Goal: Find specific page/section: Find specific page/section

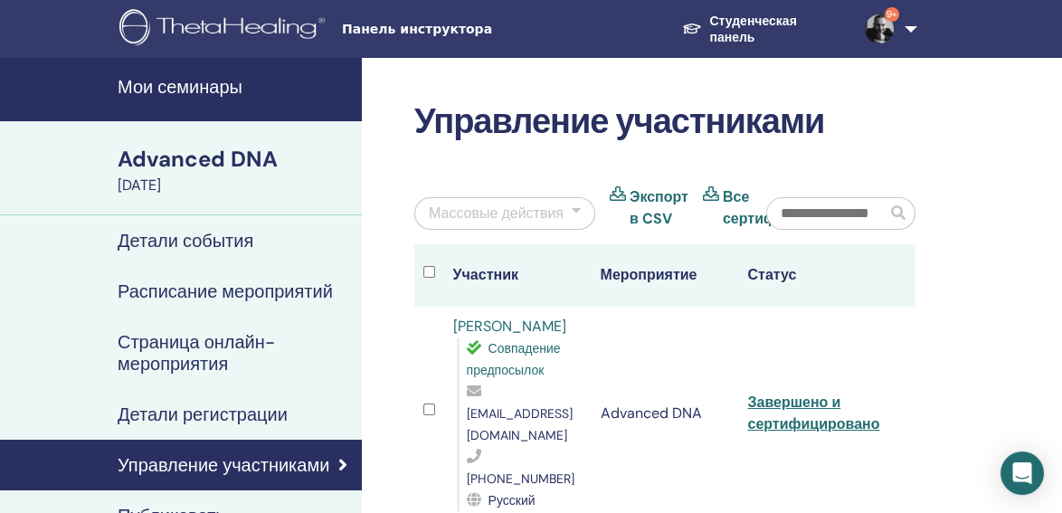
click at [196, 87] on h4 "Мои семинары" at bounding box center [234, 87] width 233 height 22
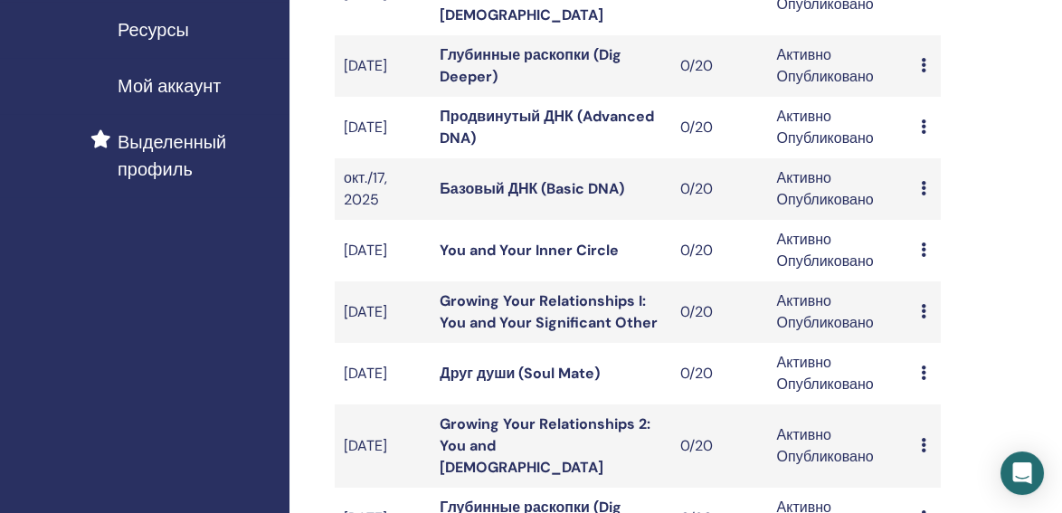
scroll to position [575, 0]
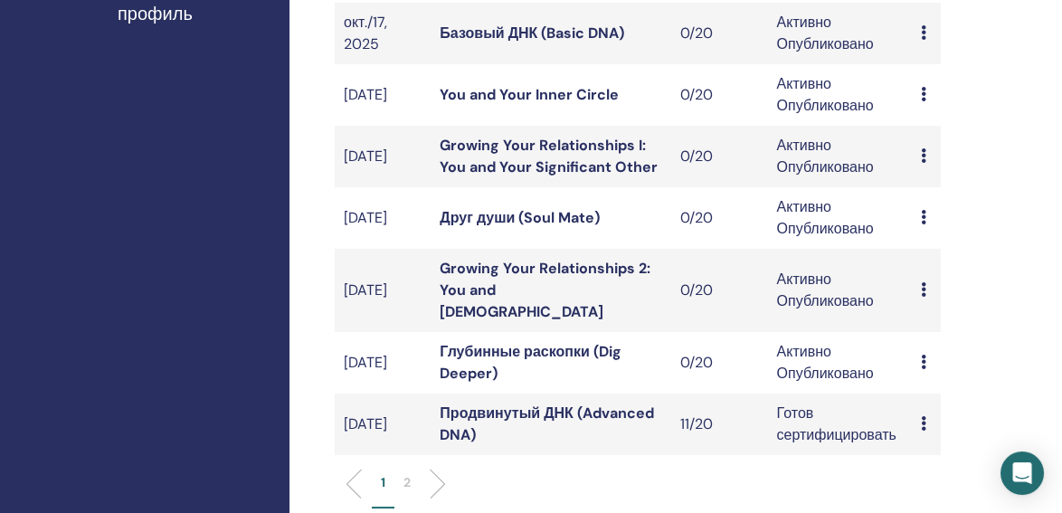
click at [535, 342] on link "Глубинные раскопки (Dig Deeper)" at bounding box center [530, 362] width 181 height 41
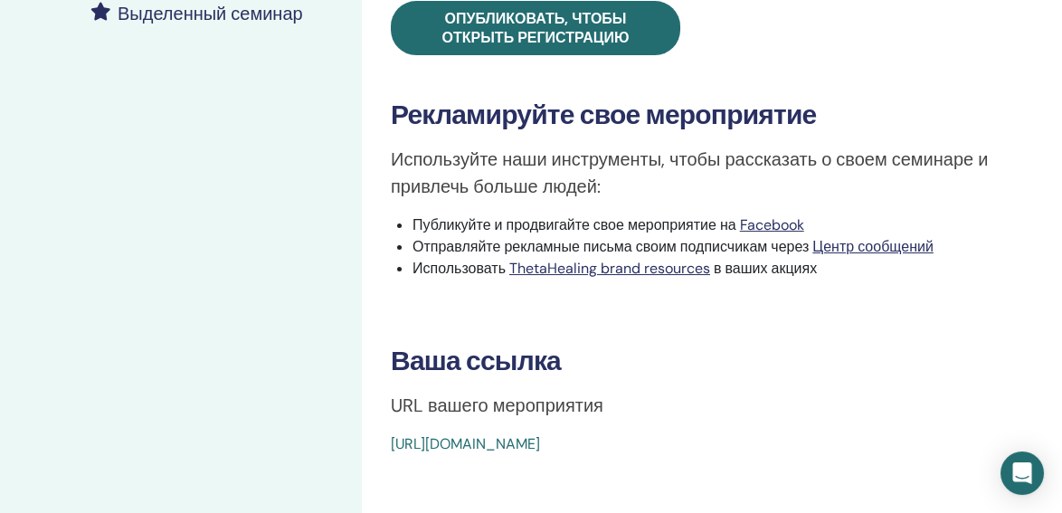
scroll to position [575, 0]
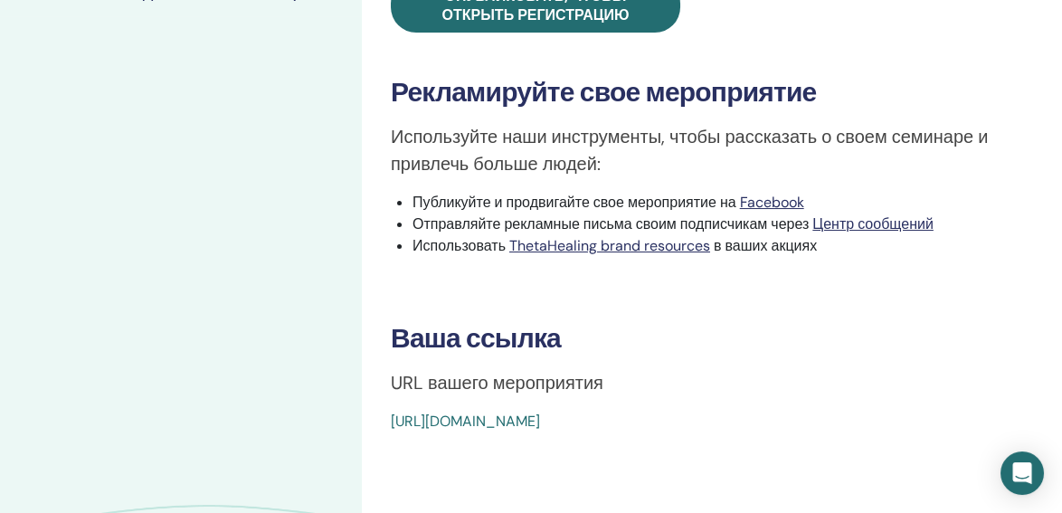
drag, startPoint x: 387, startPoint y: 395, endPoint x: 827, endPoint y: 399, distance: 439.6
copy link "https://www.thetahealing.com/seminar-360692-details.html"
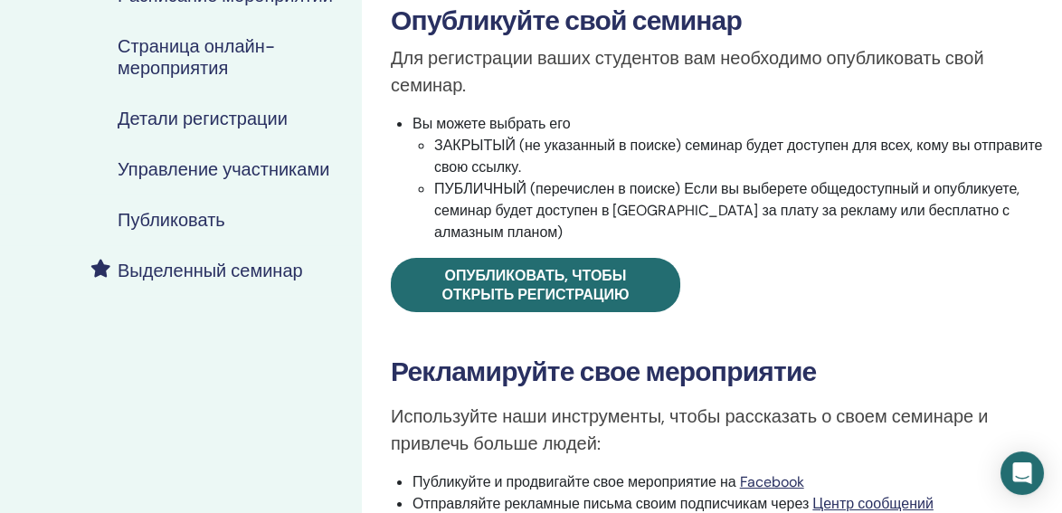
scroll to position [0, 0]
